Goal: Check status: Check status

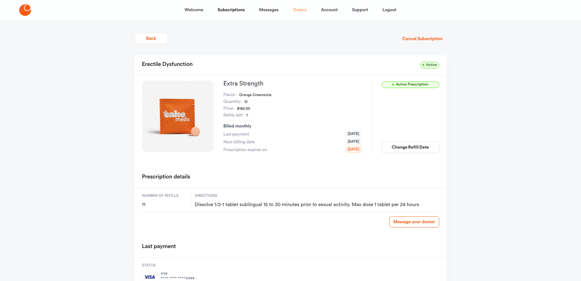
click at [297, 10] on link "Orders" at bounding box center [300, 9] width 14 height 15
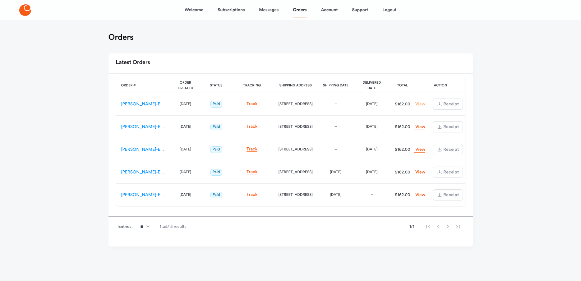
click at [418, 104] on link "View Order" at bounding box center [419, 104] width 11 height 6
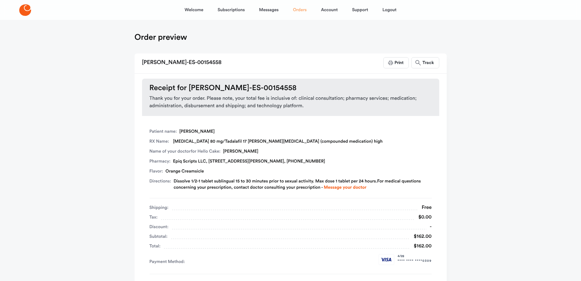
click at [298, 11] on link "Orders" at bounding box center [300, 9] width 14 height 15
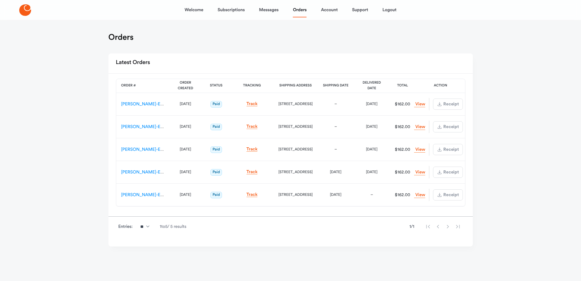
click at [430, 96] on td "View Order Download Receipt" at bounding box center [440, 104] width 50 height 23
click at [134, 105] on link "[PERSON_NAME]-ES-00154558" at bounding box center [152, 104] width 62 height 4
click at [236, 11] on link "Subscriptions" at bounding box center [231, 9] width 27 height 15
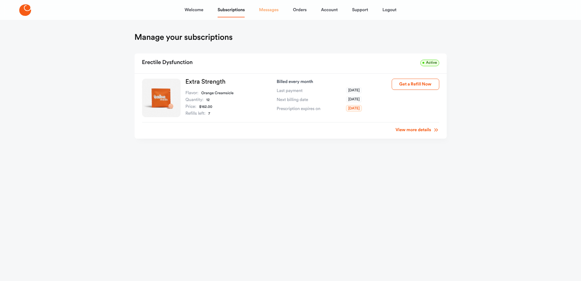
click at [271, 12] on link "Messages" at bounding box center [269, 9] width 20 height 15
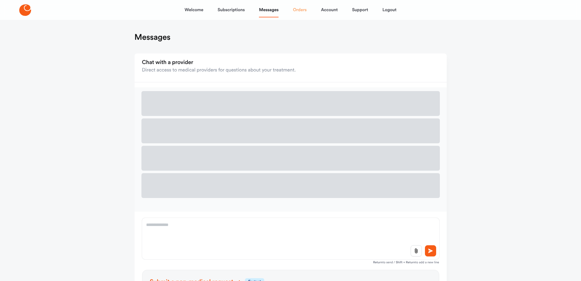
click at [302, 11] on link "Orders" at bounding box center [300, 9] width 14 height 15
